Goal: Communication & Community: Answer question/provide support

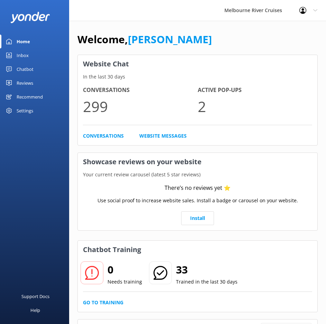
click at [33, 73] on div "Chatbot" at bounding box center [25, 69] width 17 height 14
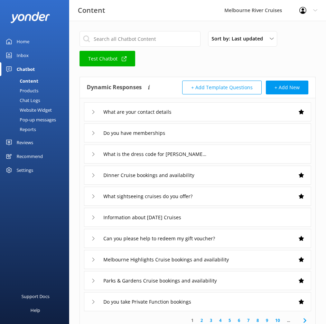
click at [28, 53] on div "Inbox" at bounding box center [23, 55] width 12 height 14
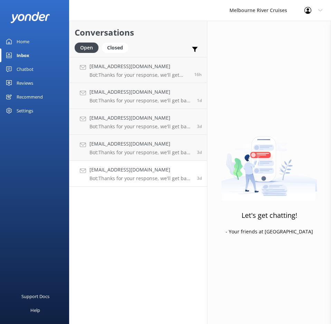
click at [164, 175] on div "[EMAIL_ADDRESS][DOMAIN_NAME] Bot: Thanks for your response, we'll get back to y…" at bounding box center [141, 173] width 102 height 15
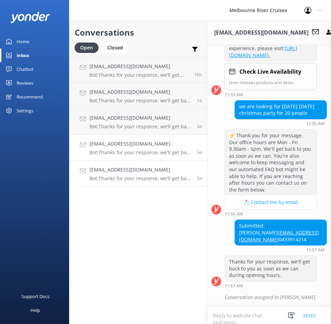
scroll to position [209, 0]
click at [170, 149] on p "Bot: Thanks for your response, we'll get back to you as soon as we can during o…" at bounding box center [141, 152] width 102 height 6
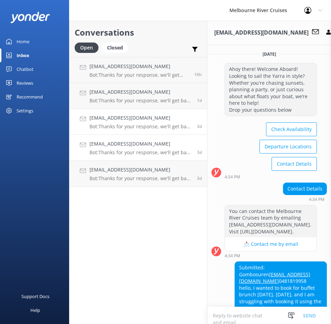
scroll to position [94, 0]
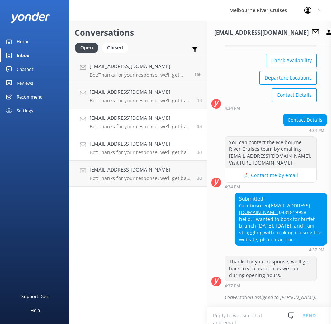
click at [158, 131] on link "[EMAIL_ADDRESS][DOMAIN_NAME] Bot: Thanks for your response, we'll get back to y…" at bounding box center [139, 122] width 138 height 26
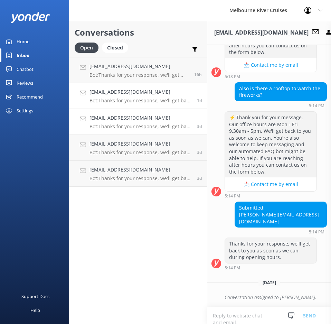
scroll to position [239, 0]
click at [146, 105] on link "[EMAIL_ADDRESS][DOMAIN_NAME] Bot: Thanks for your response, we'll get back to y…" at bounding box center [139, 96] width 138 height 26
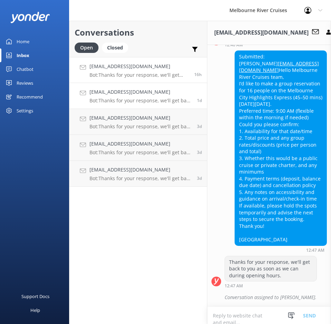
scroll to position [398, 0]
click at [151, 71] on div "[EMAIL_ADDRESS][DOMAIN_NAME] Bot: Thanks for your response, we'll get back to y…" at bounding box center [140, 70] width 100 height 15
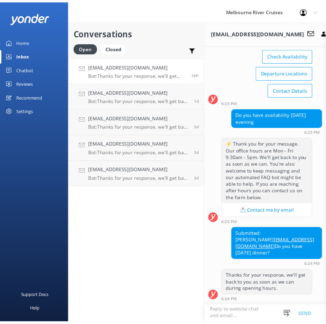
scroll to position [7, 0]
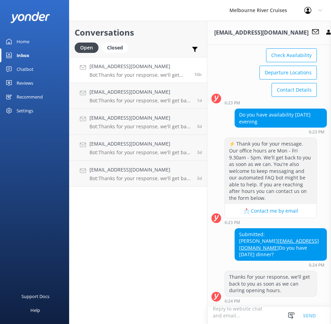
click at [37, 40] on link "Home" at bounding box center [34, 42] width 69 height 14
